Goal: Transaction & Acquisition: Purchase product/service

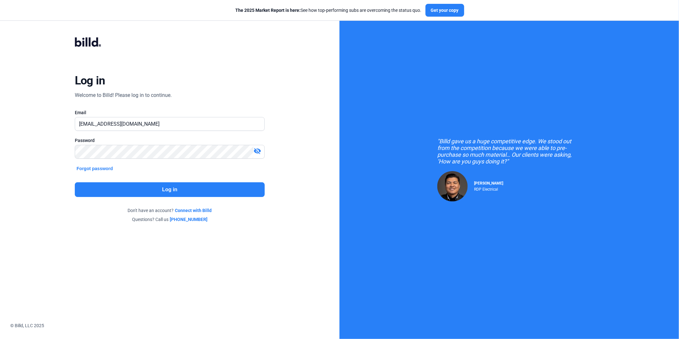
click at [154, 189] on button "Log in" at bounding box center [170, 189] width 190 height 15
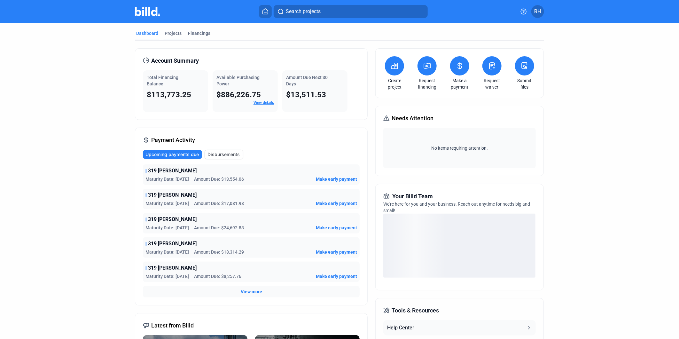
click at [168, 33] on div "Projects" at bounding box center [173, 33] width 17 height 6
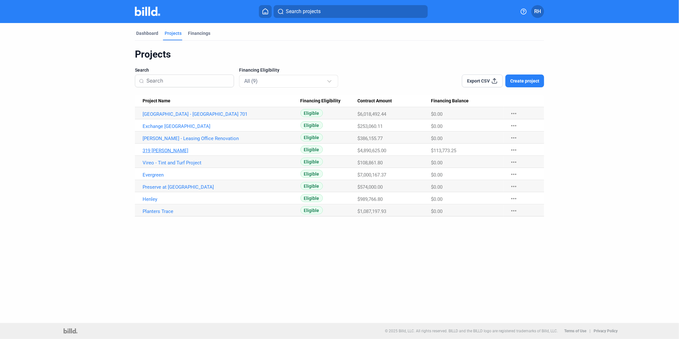
click at [159, 149] on link "319 [PERSON_NAME]" at bounding box center [221, 151] width 158 height 6
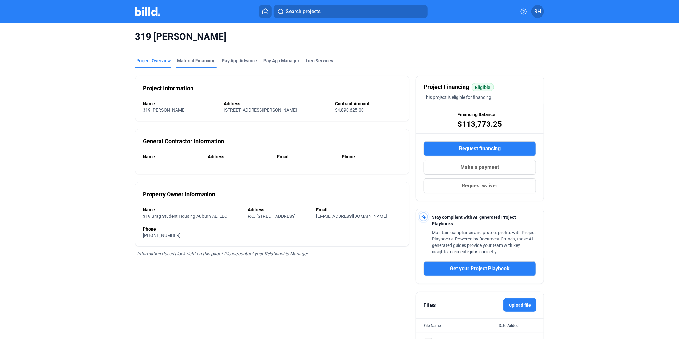
click at [207, 63] on div "Material Financing" at bounding box center [196, 61] width 38 height 6
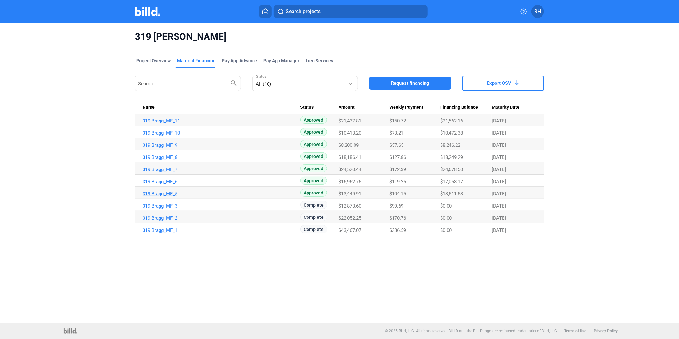
click at [164, 192] on link "319 Bragg_MF_5" at bounding box center [221, 194] width 158 height 6
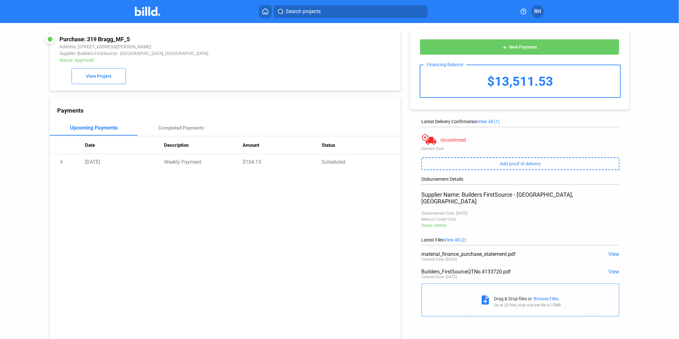
click at [614, 268] on span "View" at bounding box center [613, 271] width 11 height 6
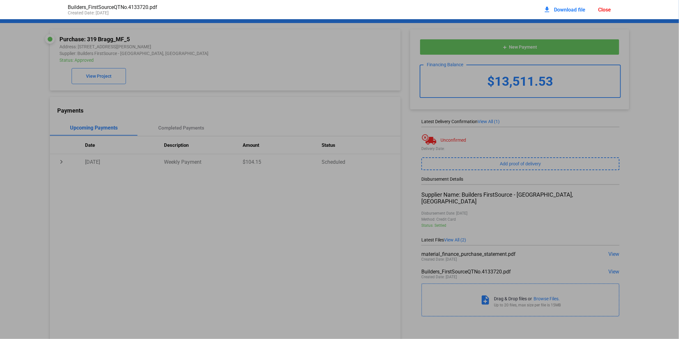
scroll to position [3, 0]
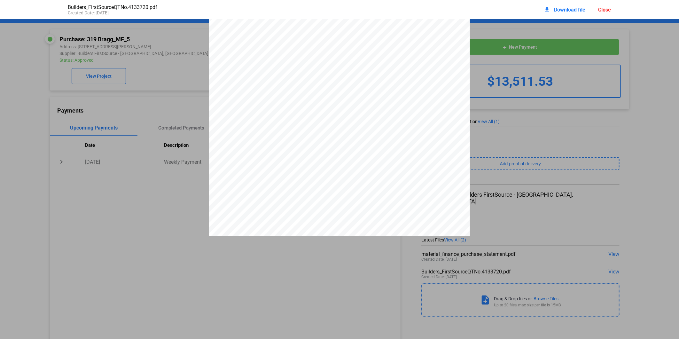
click at [603, 10] on div "Close" at bounding box center [604, 10] width 13 height 6
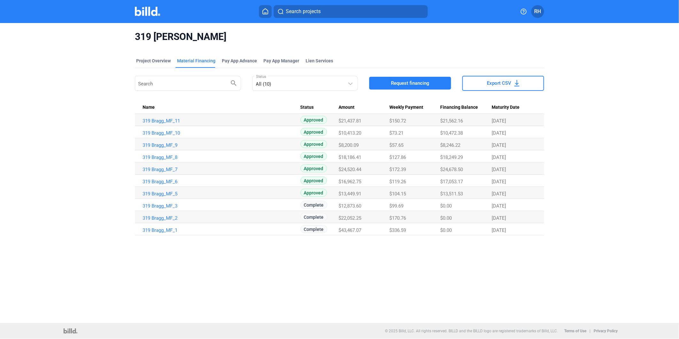
click at [400, 84] on span "Request financing" at bounding box center [410, 83] width 38 height 6
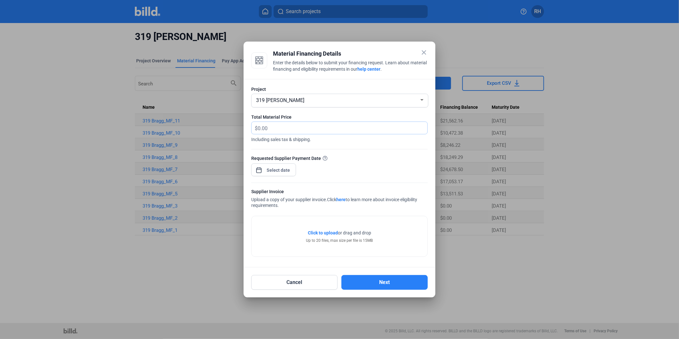
click at [322, 128] on input "text" at bounding box center [342, 128] width 170 height 12
type input "35,649.68"
click at [259, 166] on span "Open calendar" at bounding box center [258, 166] width 15 height 15
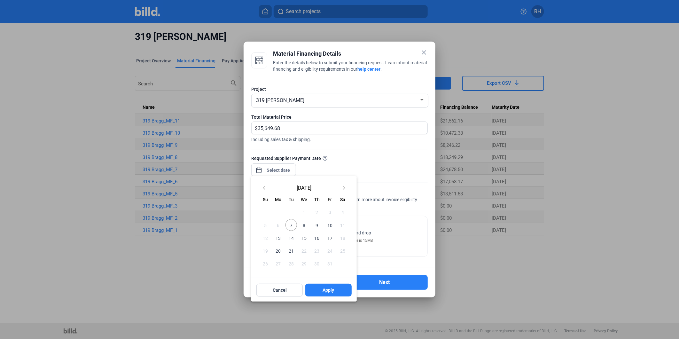
click at [292, 224] on span "7" at bounding box center [291, 225] width 12 height 12
click at [336, 293] on button "Apply" at bounding box center [328, 289] width 46 height 13
click at [400, 237] on div at bounding box center [339, 169] width 679 height 339
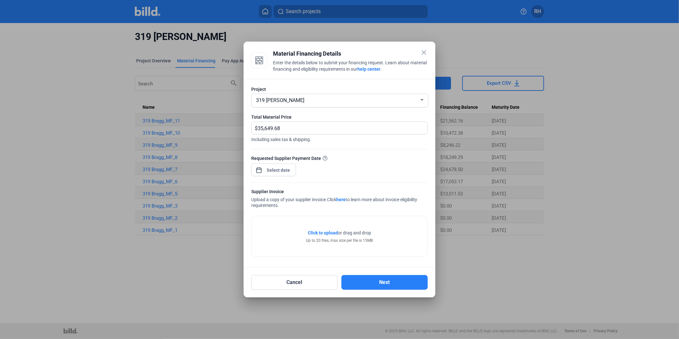
click at [325, 230] on span "Click to upload" at bounding box center [323, 232] width 30 height 5
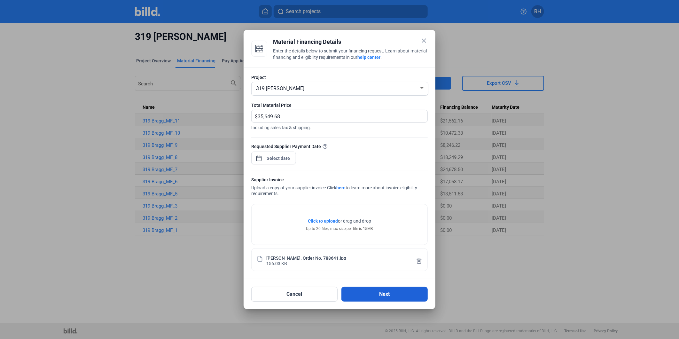
click at [395, 292] on button "Next" at bounding box center [384, 294] width 86 height 15
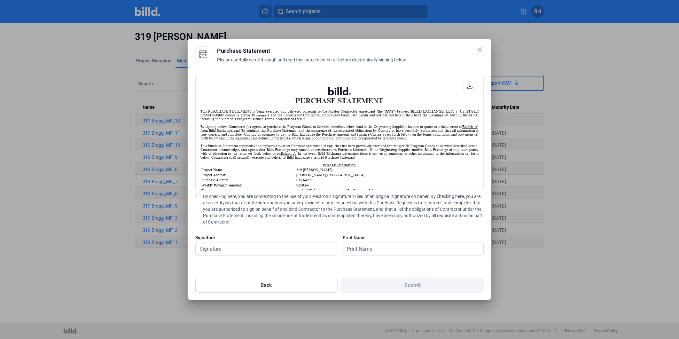
scroll to position [0, 0]
click at [196, 196] on span at bounding box center [196, 195] width 5 height 5
click at [0, 0] on input "By checking here, you are consenting to the use of your electronic signature in…" at bounding box center [0, 0] width 0 height 0
click at [235, 245] on input "text" at bounding box center [260, 248] width 133 height 13
type input "[PERSON_NAME]"
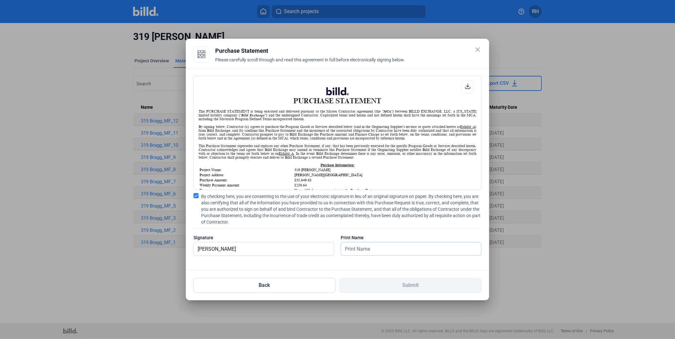
type input "[PERSON_NAME]"
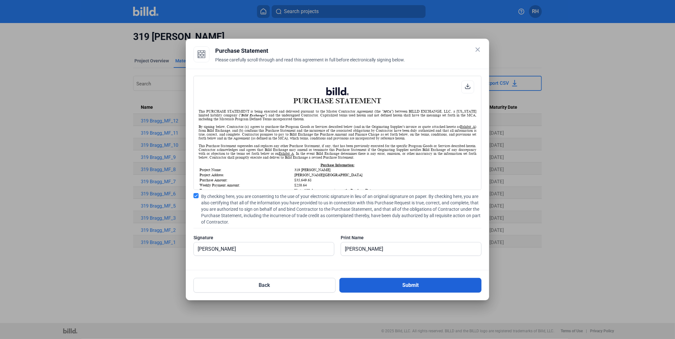
click at [411, 284] on button "Submit" at bounding box center [411, 285] width 142 height 15
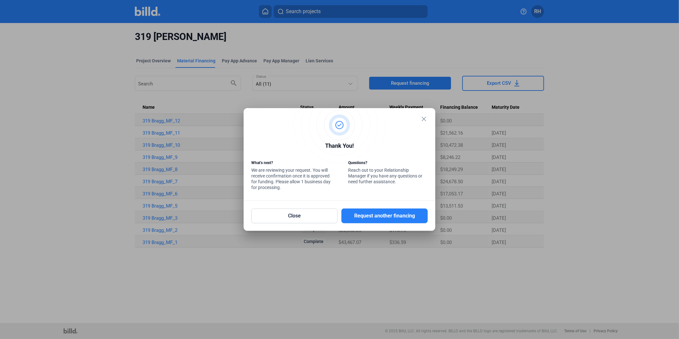
click at [426, 120] on mat-icon "close" at bounding box center [424, 119] width 8 height 8
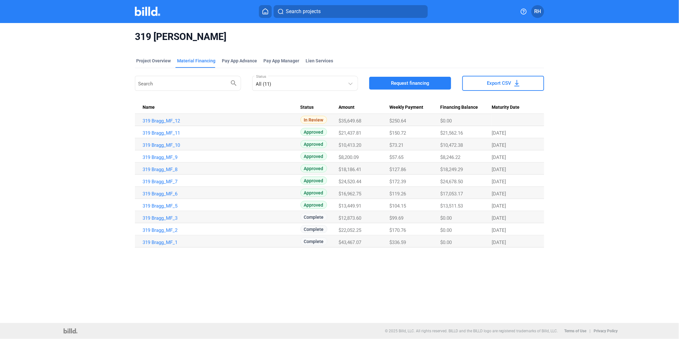
click at [539, 15] on button "RH" at bounding box center [537, 11] width 13 height 13
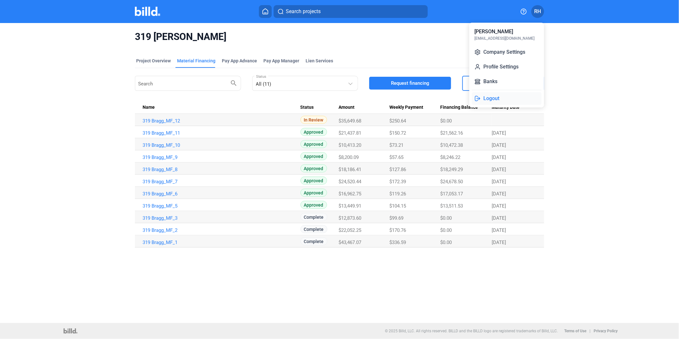
click at [506, 96] on button "Logout" at bounding box center [507, 98] width 70 height 13
